Goal: Task Accomplishment & Management: Manage account settings

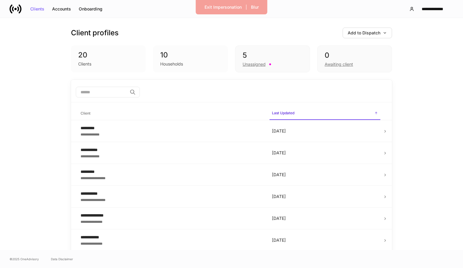
click at [181, 65] on div "Households" at bounding box center [171, 64] width 23 height 6
click at [249, 64] on div "Unassigned" at bounding box center [253, 64] width 23 height 6
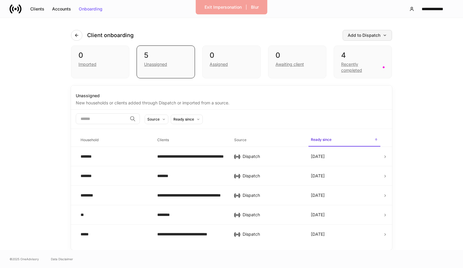
click at [385, 34] on icon "button" at bounding box center [384, 35] width 4 height 4
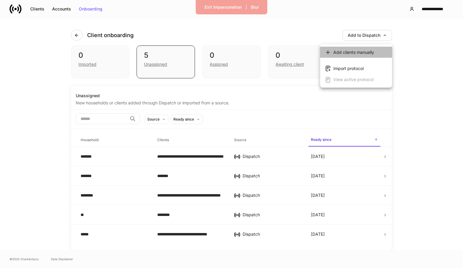
click at [362, 53] on div "Add clients manually" at bounding box center [353, 52] width 41 height 6
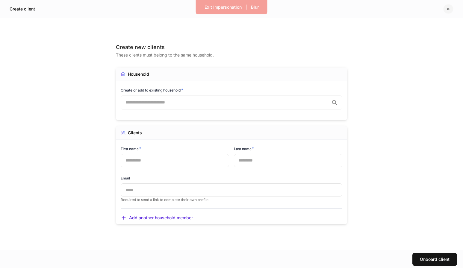
click at [448, 9] on icon "button" at bounding box center [448, 9] width 2 height 2
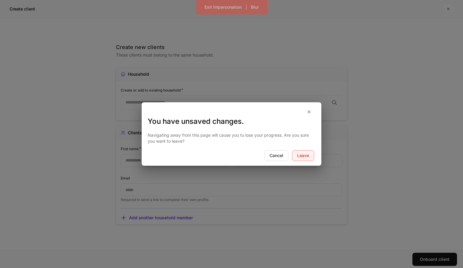
click at [304, 156] on div "Leave" at bounding box center [303, 156] width 12 height 4
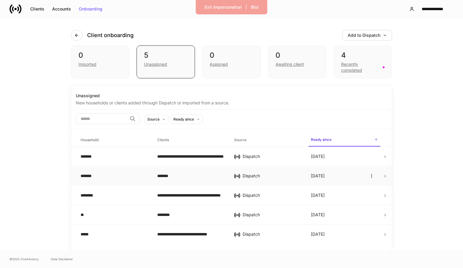
click at [179, 175] on div "*******" at bounding box center [190, 176] width 67 height 6
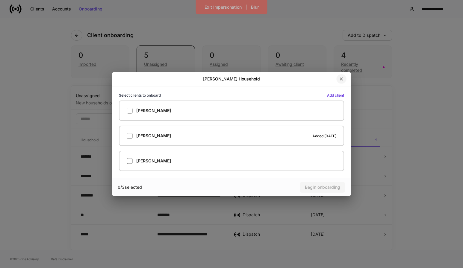
click at [340, 79] on icon "button" at bounding box center [341, 79] width 5 height 5
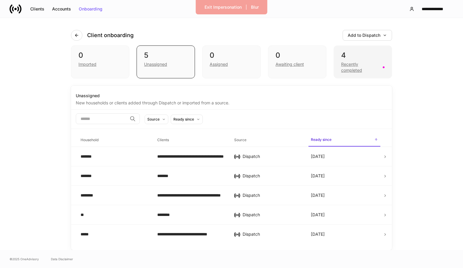
click at [349, 67] on div "Recently completed" at bounding box center [360, 67] width 38 height 12
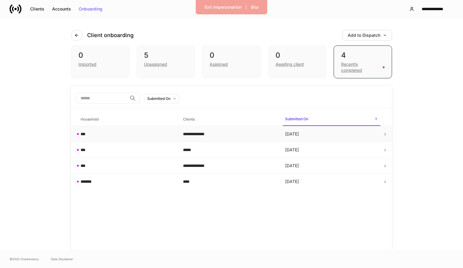
click at [227, 134] on div "**********" at bounding box center [229, 134] width 93 height 6
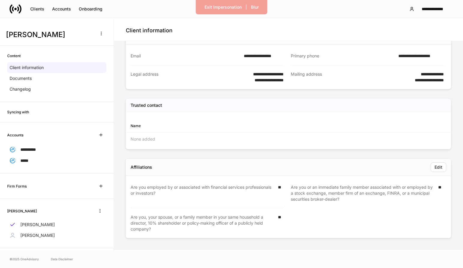
scroll to position [7, 0]
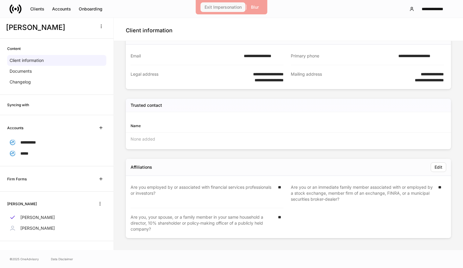
click at [219, 9] on div "Exit Impersonation" at bounding box center [222, 7] width 37 height 4
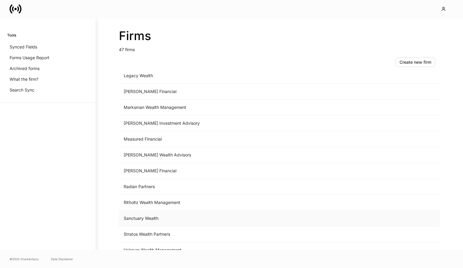
scroll to position [588, 0]
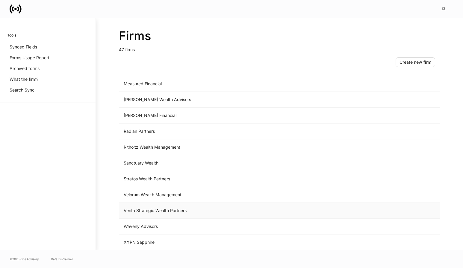
click at [154, 209] on td "Verita Strategic Wealth Partners" at bounding box center [229, 211] width 221 height 16
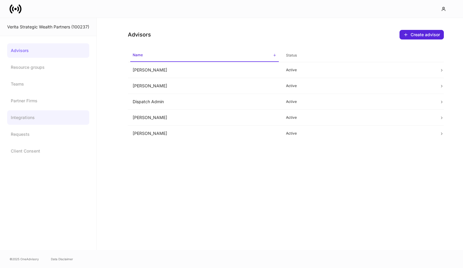
click at [34, 116] on link "Integrations" at bounding box center [48, 117] width 82 height 14
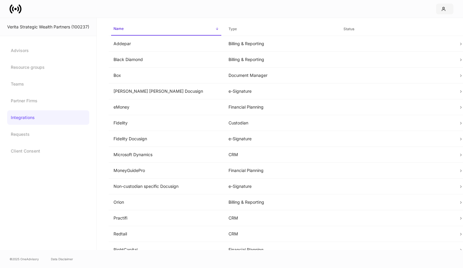
click at [441, 7] on icon "button" at bounding box center [443, 9] width 5 height 5
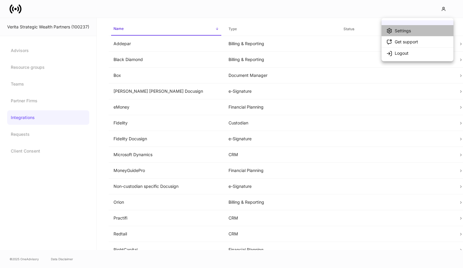
click at [411, 29] on li "Settings" at bounding box center [417, 30] width 72 height 11
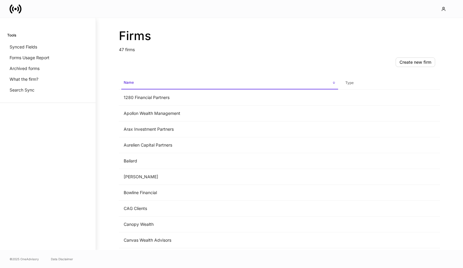
click at [12, 9] on icon at bounding box center [13, 8] width 2 height 5
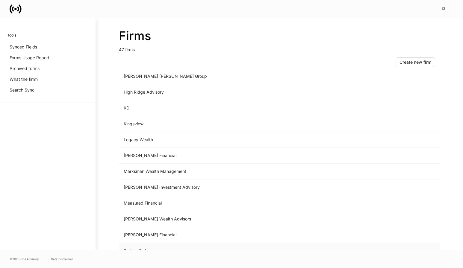
scroll to position [588, 0]
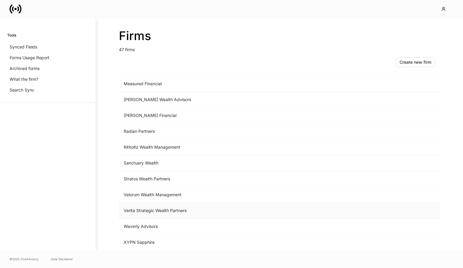
click at [148, 211] on td "Verita Strategic Wealth Partners" at bounding box center [229, 211] width 221 height 16
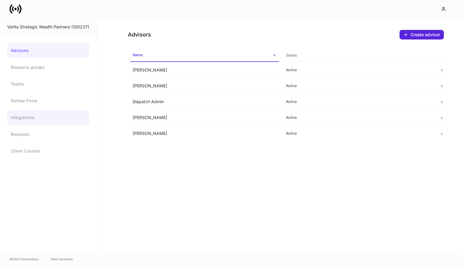
click at [31, 115] on link "Integrations" at bounding box center [48, 117] width 82 height 14
click at [177, 101] on td "Dispatch Admin" at bounding box center [204, 102] width 153 height 16
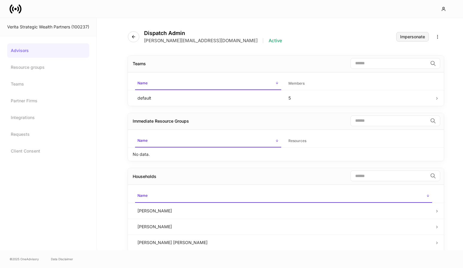
click at [414, 37] on div "Impersonate" at bounding box center [412, 37] width 25 height 4
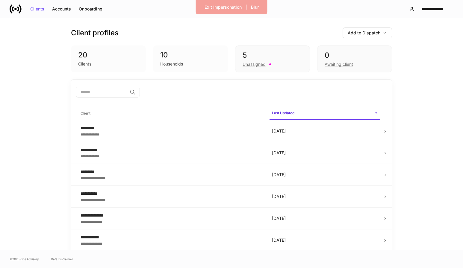
click at [17, 10] on icon at bounding box center [16, 9] width 12 height 12
click at [423, 6] on button "**********" at bounding box center [428, 9] width 49 height 11
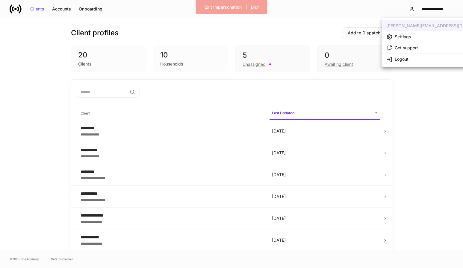
click at [15, 10] on div at bounding box center [231, 134] width 463 height 268
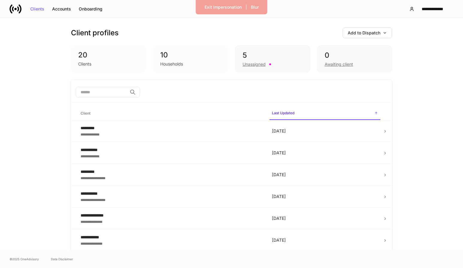
click at [15, 8] on icon at bounding box center [15, 9] width 2 height 2
click at [223, 6] on div "Exit Impersonation" at bounding box center [222, 7] width 37 height 4
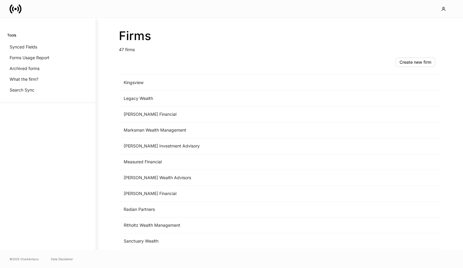
scroll to position [588, 0]
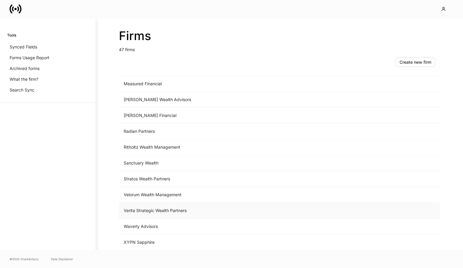
click at [153, 210] on td "Verita Strategic Wealth Partners" at bounding box center [229, 211] width 221 height 16
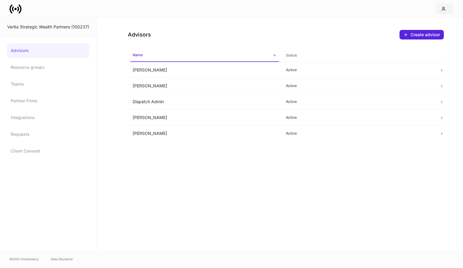
click at [443, 10] on icon "button" at bounding box center [443, 9] width 5 height 5
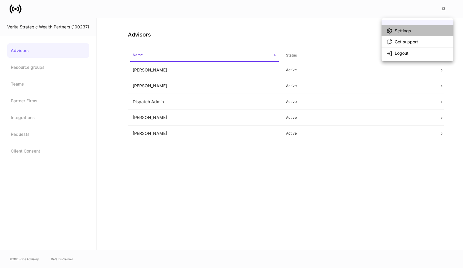
click at [420, 29] on li "Settings" at bounding box center [417, 30] width 72 height 11
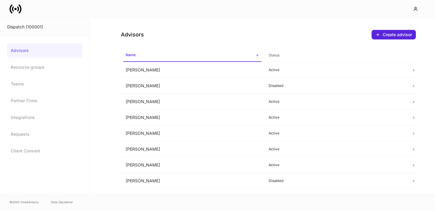
click at [19, 9] on icon at bounding box center [18, 8] width 2 height 5
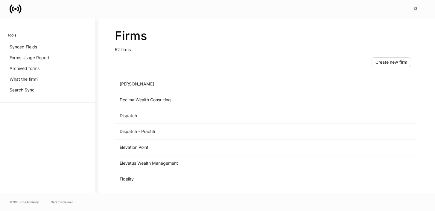
scroll to position [306, 0]
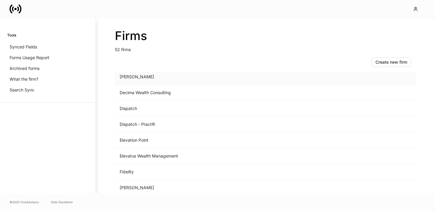
click at [178, 81] on td "D.A. Davidson" at bounding box center [216, 77] width 202 height 16
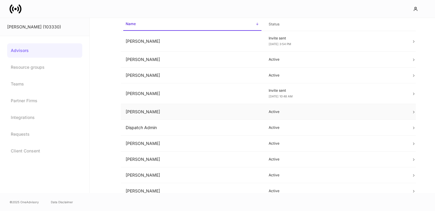
scroll to position [32, 0]
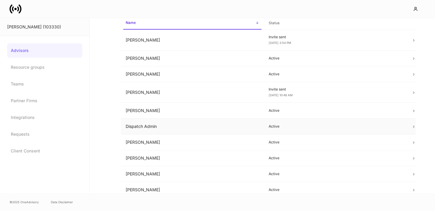
click at [198, 125] on td "Dispatch Admin" at bounding box center [192, 127] width 143 height 16
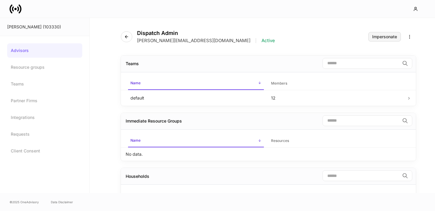
click at [380, 36] on div "Impersonate" at bounding box center [384, 37] width 25 height 4
